Goal: Information Seeking & Learning: Learn about a topic

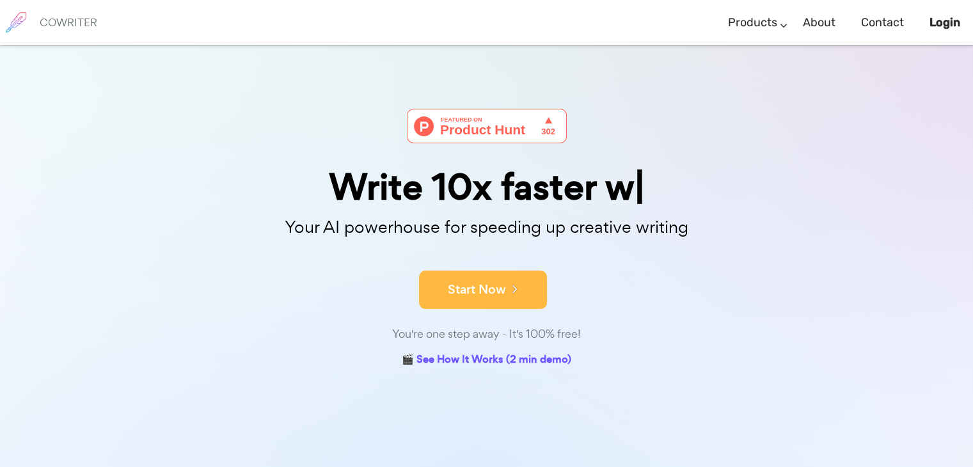
click at [477, 292] on button "Start Now" at bounding box center [483, 290] width 128 height 38
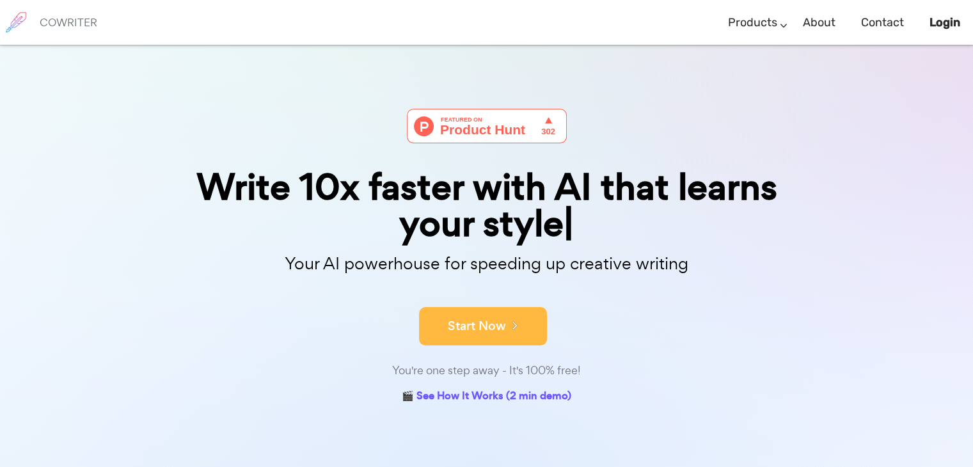
click at [480, 319] on button "Start Now" at bounding box center [483, 326] width 128 height 38
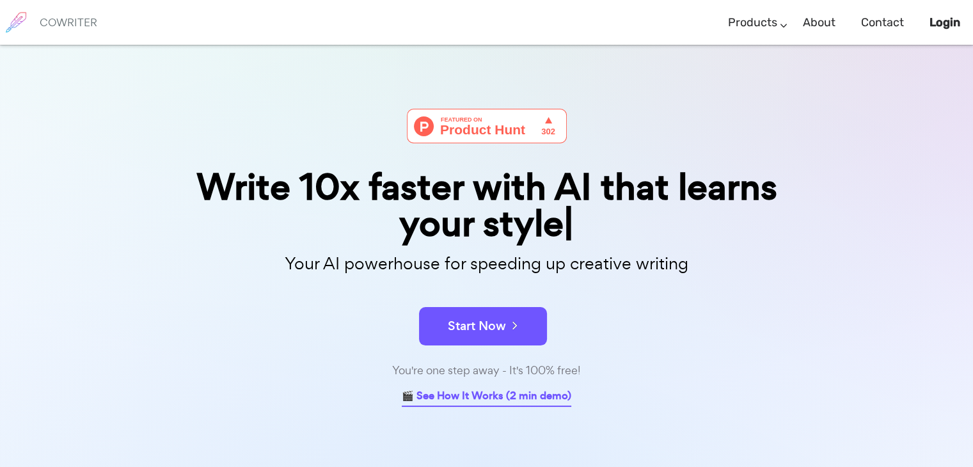
click at [483, 396] on link "🎬 See How It Works (2 min demo)" at bounding box center [487, 397] width 170 height 20
